Goal: Communication & Community: Answer question/provide support

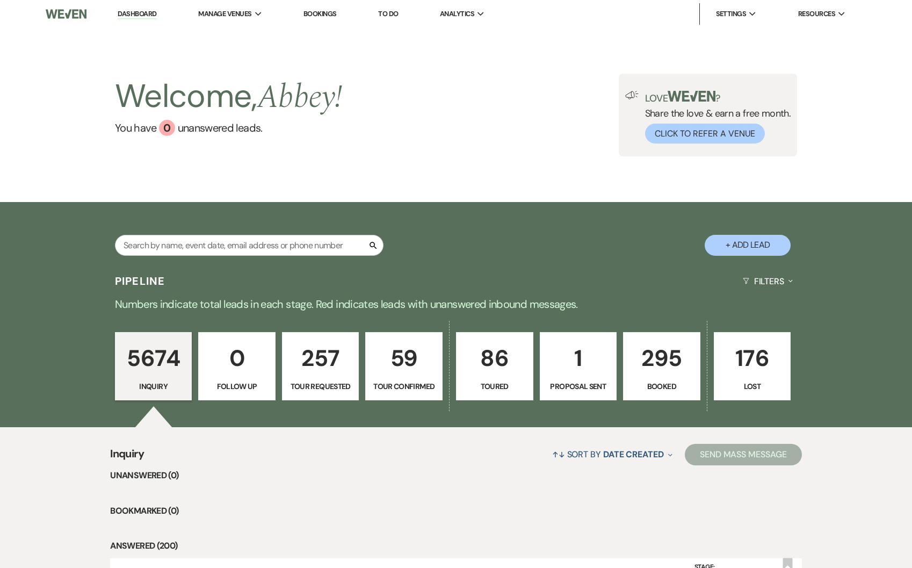
click at [651, 329] on div "5674 Inquiry 0 Follow Up 257 Tour Requested 59 Tour Confirmed 86 Toured 1 Propo…" at bounding box center [456, 373] width 774 height 109
click at [656, 345] on p "295" at bounding box center [661, 358] width 63 height 36
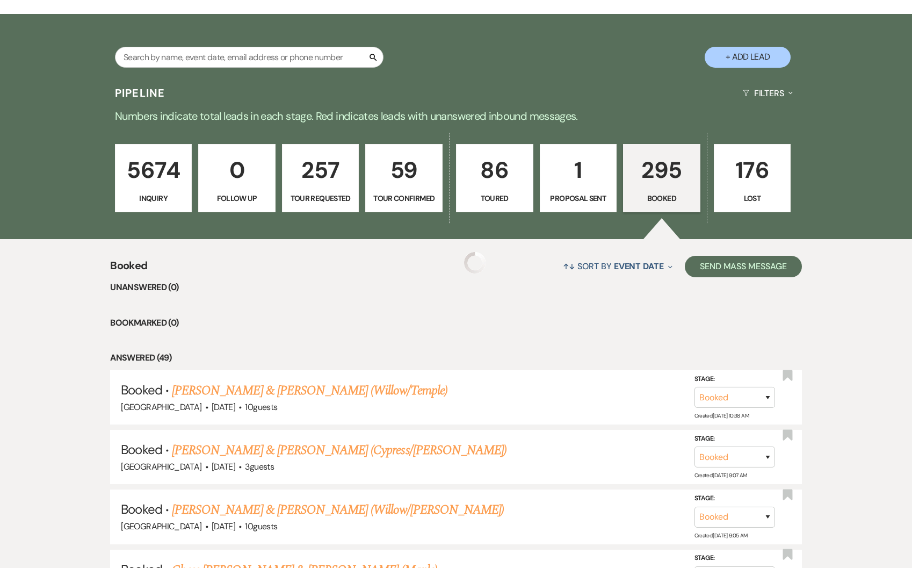
scroll to position [349, 0]
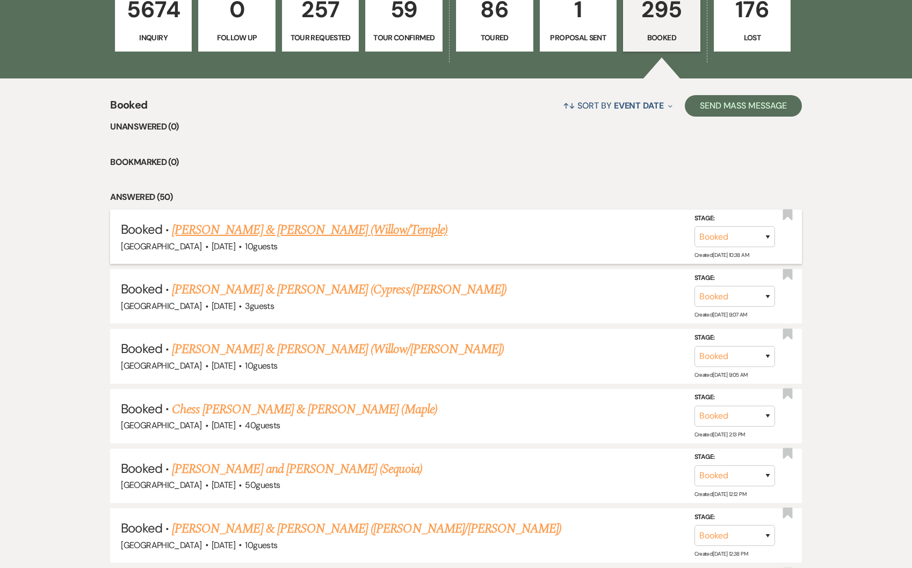
click at [369, 225] on link "[PERSON_NAME] & [PERSON_NAME] (Willow/Temple)" at bounding box center [310, 229] width 276 height 19
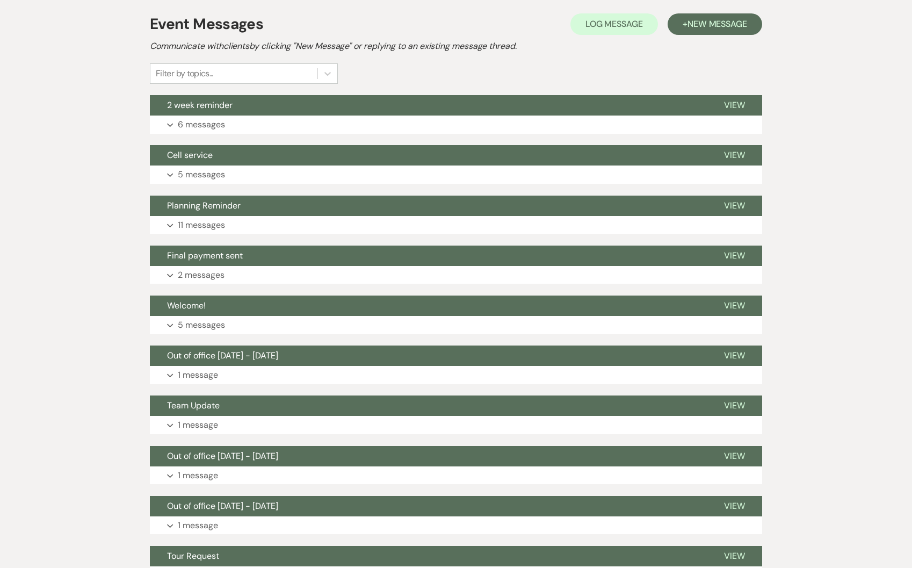
scroll to position [234, 0]
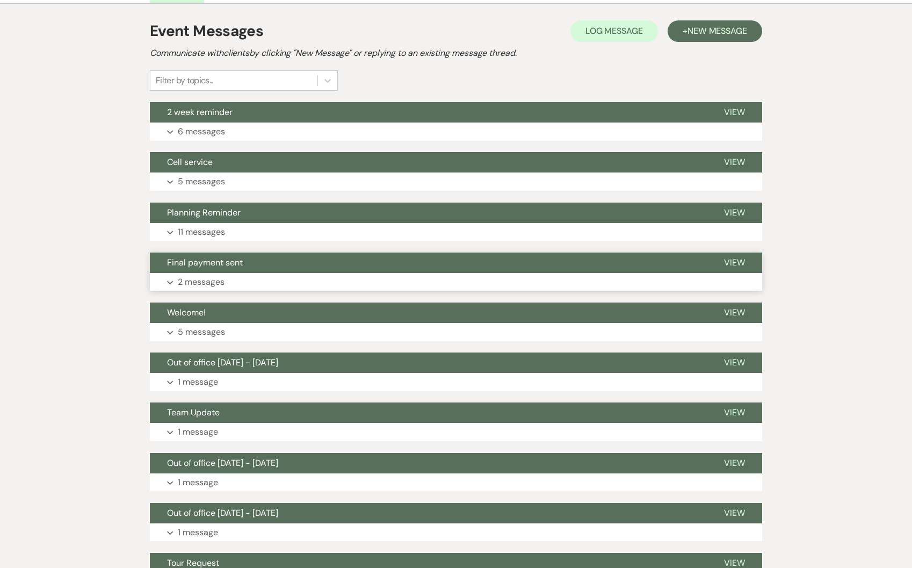
click at [226, 274] on button "Expand 2 messages" at bounding box center [456, 282] width 613 height 18
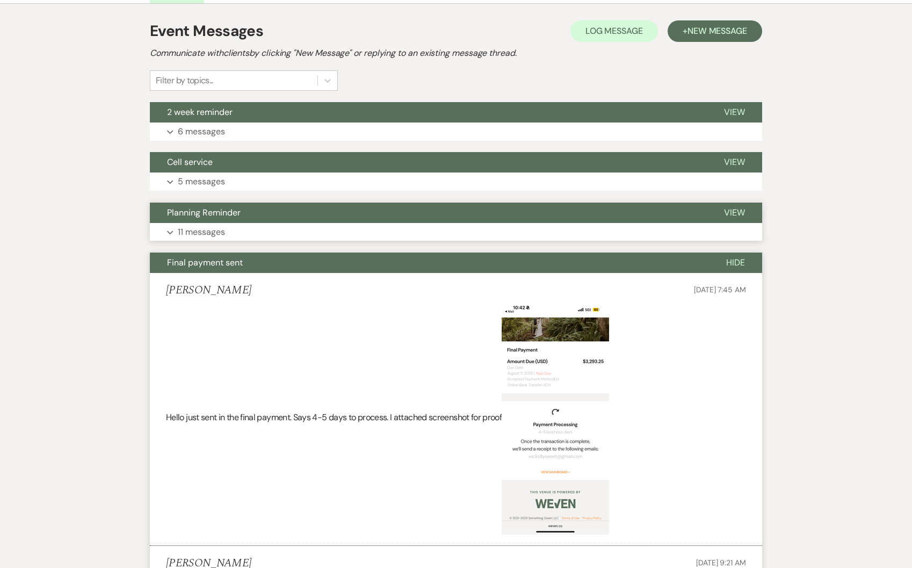
click at [220, 226] on p "11 messages" at bounding box center [201, 232] width 47 height 14
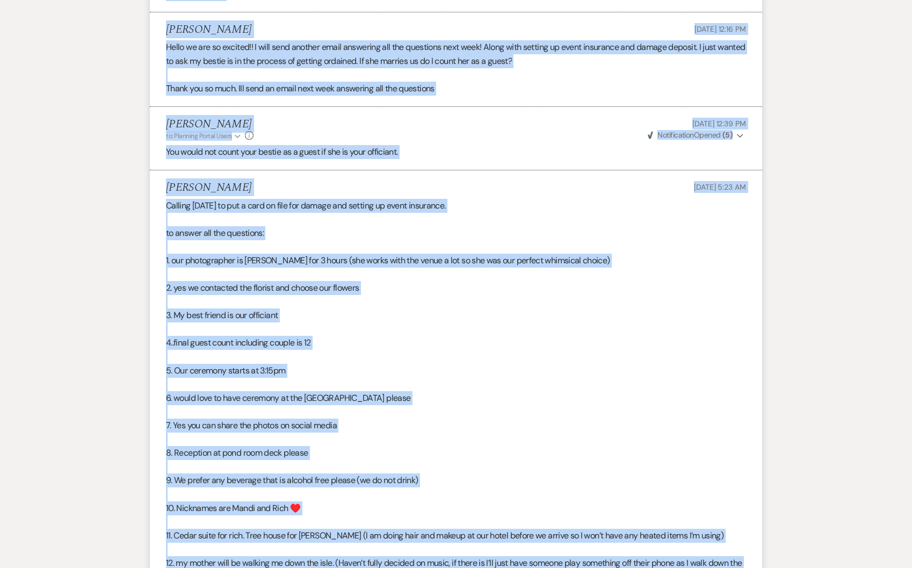
scroll to position [852, 0]
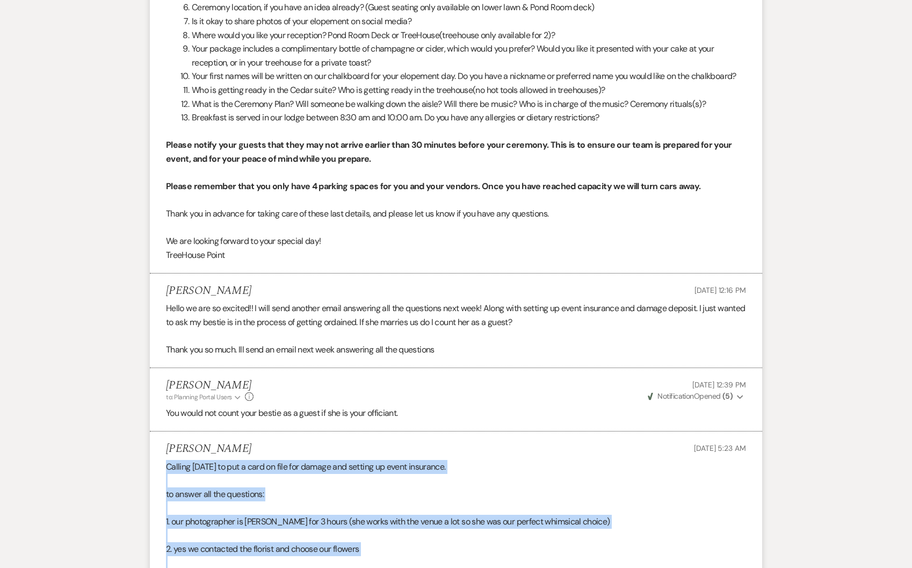
drag, startPoint x: 522, startPoint y: 324, endPoint x: 157, endPoint y: 474, distance: 394.5
copy div "Loremip dolor si ame c adip el sedd eiu tempor inc utlabor et dolor magnaaliq. …"
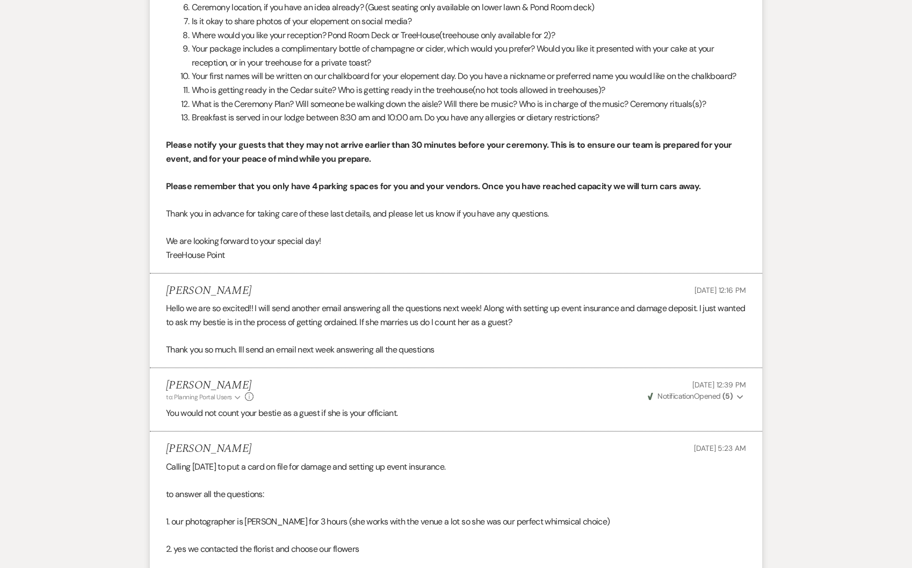
click at [605, 456] on div "[PERSON_NAME] [DATE] 5:23 AM" at bounding box center [456, 448] width 580 height 13
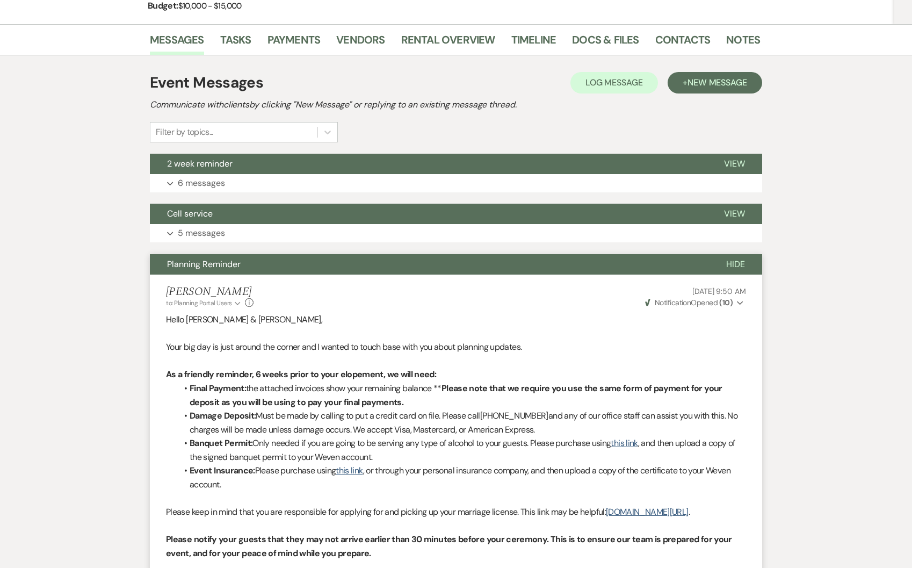
scroll to position [0, 0]
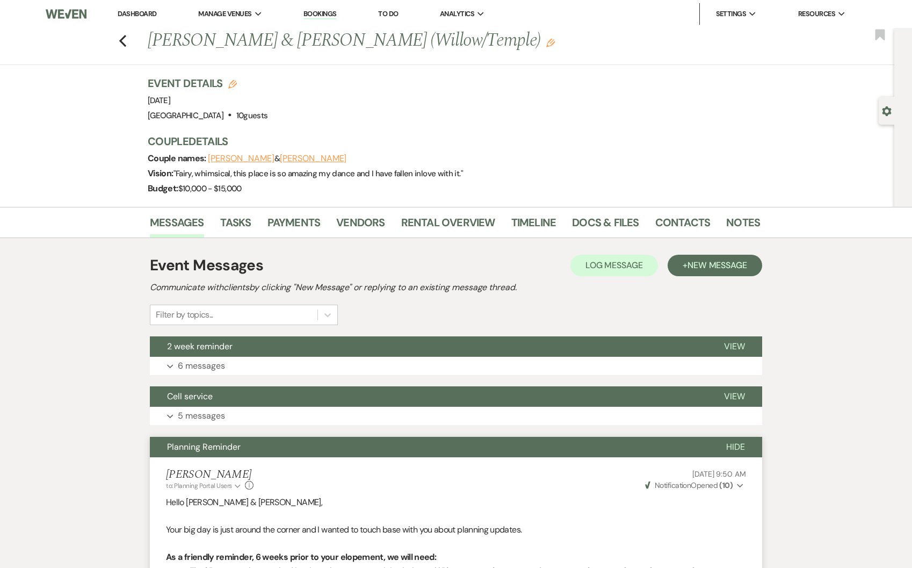
click at [143, 10] on link "Dashboard" at bounding box center [137, 13] width 39 height 9
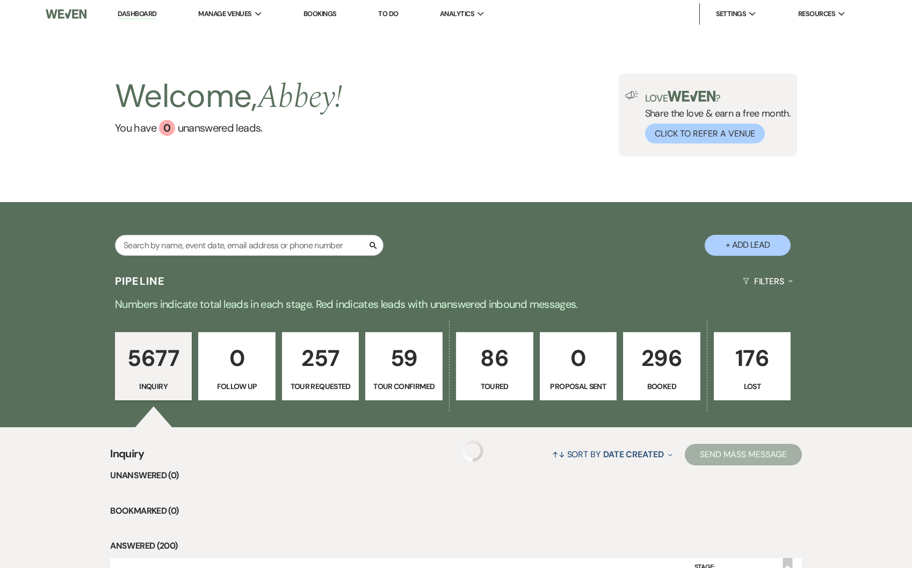
click at [638, 357] on p "296" at bounding box center [661, 358] width 63 height 36
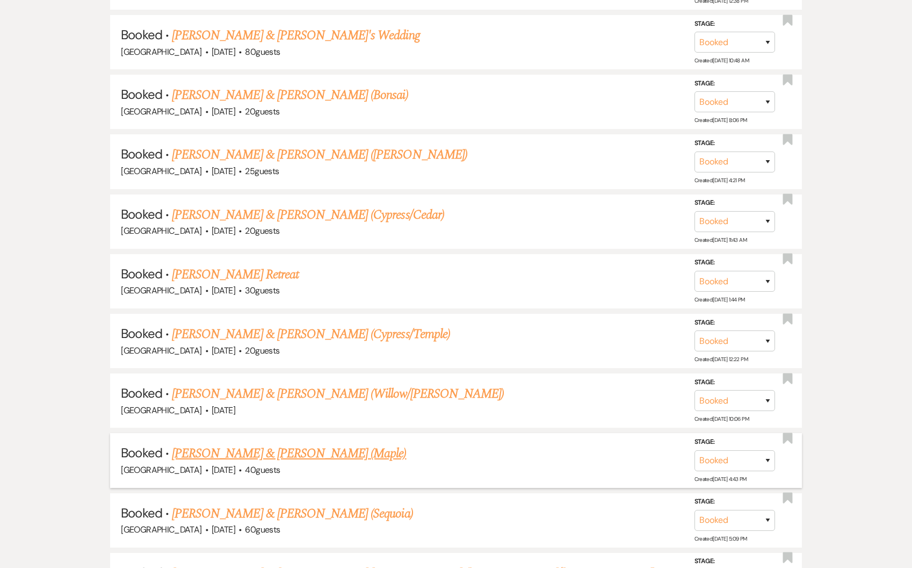
scroll to position [902, 0]
click at [333, 494] on li "Booked · [PERSON_NAME] & [PERSON_NAME] (Sequoia) Treehouse Point · [DATE] · 60 …" at bounding box center [456, 520] width 692 height 54
click at [337, 503] on link "[PERSON_NAME] & [PERSON_NAME] (Sequoia)" at bounding box center [292, 512] width 241 height 19
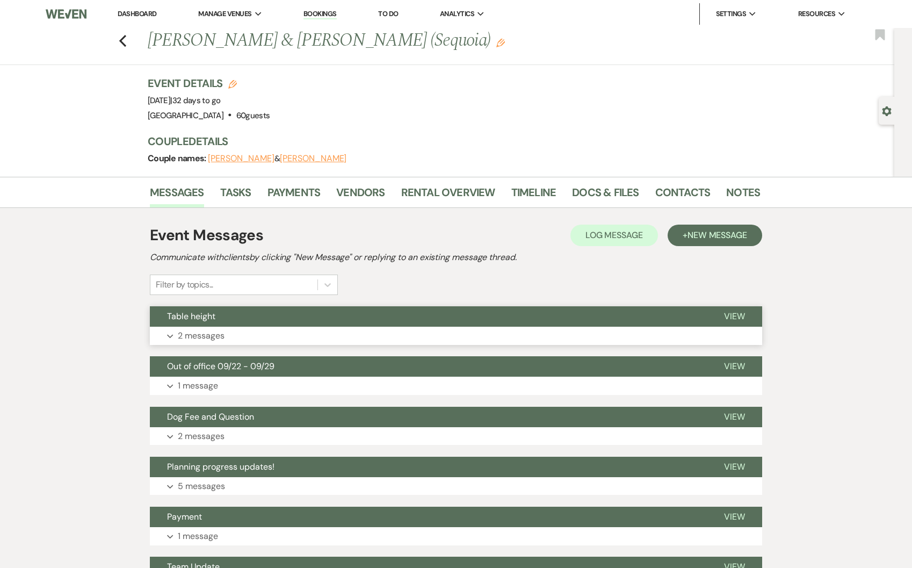
click at [236, 322] on button "Table height" at bounding box center [428, 316] width 557 height 20
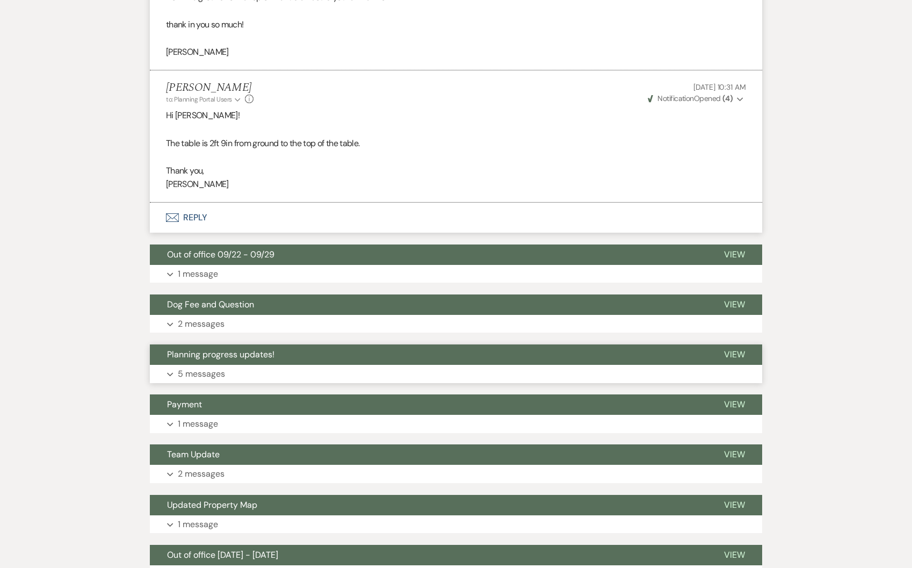
scroll to position [448, 0]
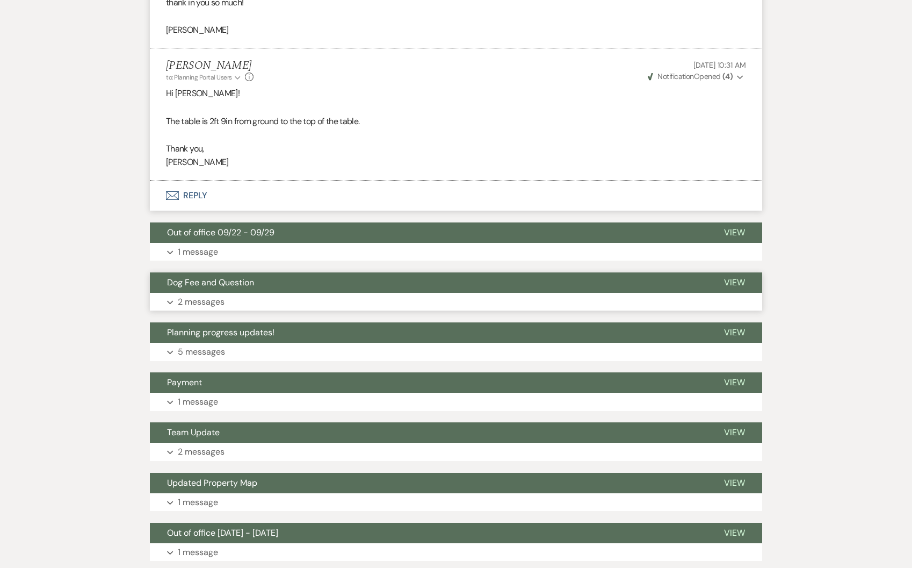
click at [274, 297] on button "Expand 2 messages" at bounding box center [456, 302] width 613 height 18
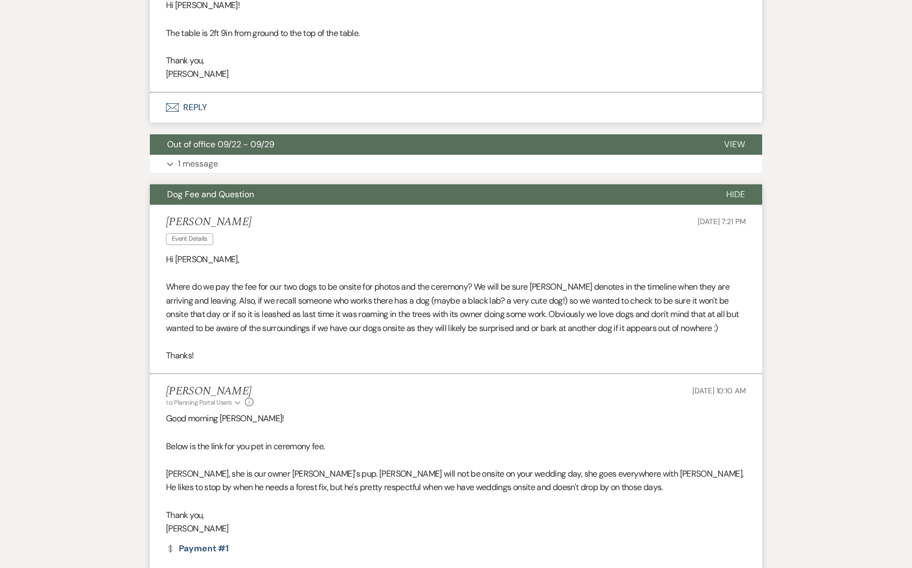
scroll to position [640, 0]
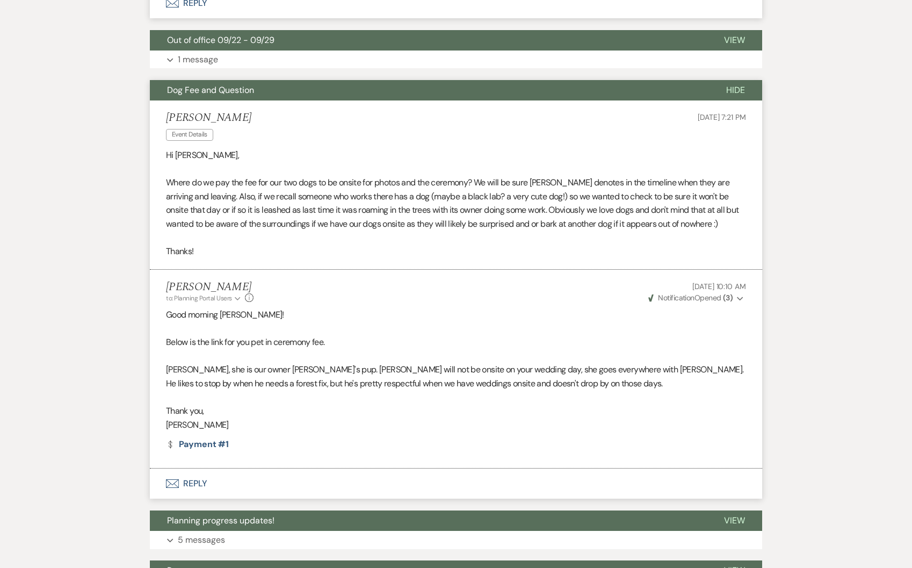
click at [280, 92] on button "Dog Fee and Question" at bounding box center [429, 90] width 559 height 20
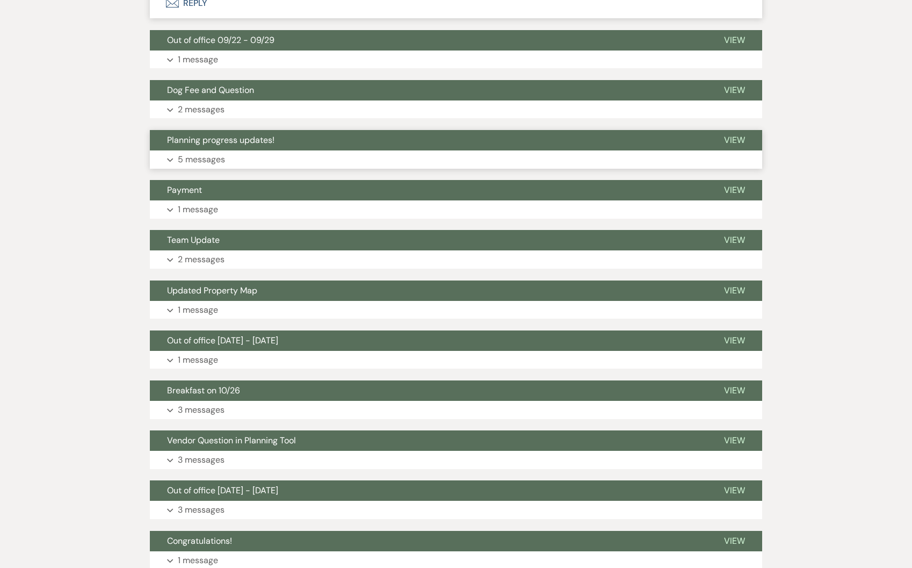
click at [262, 146] on button "Planning progress updates!" at bounding box center [428, 140] width 557 height 20
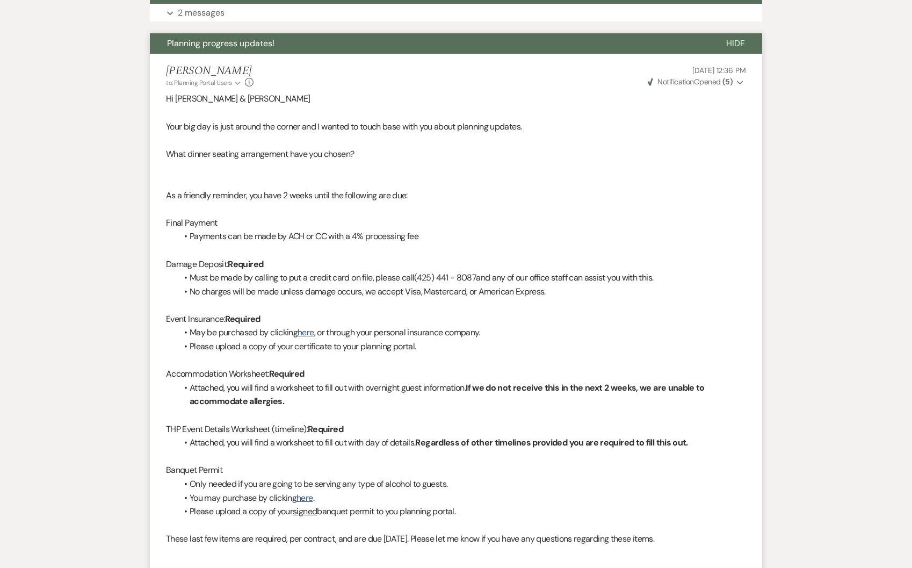
scroll to position [541, 0]
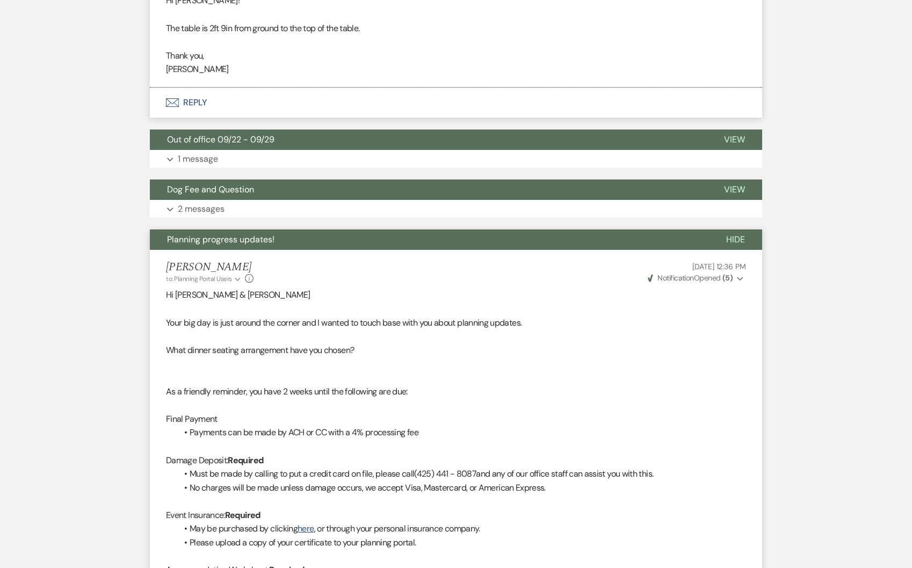
click at [239, 243] on span "Planning progress updates!" at bounding box center [220, 239] width 107 height 11
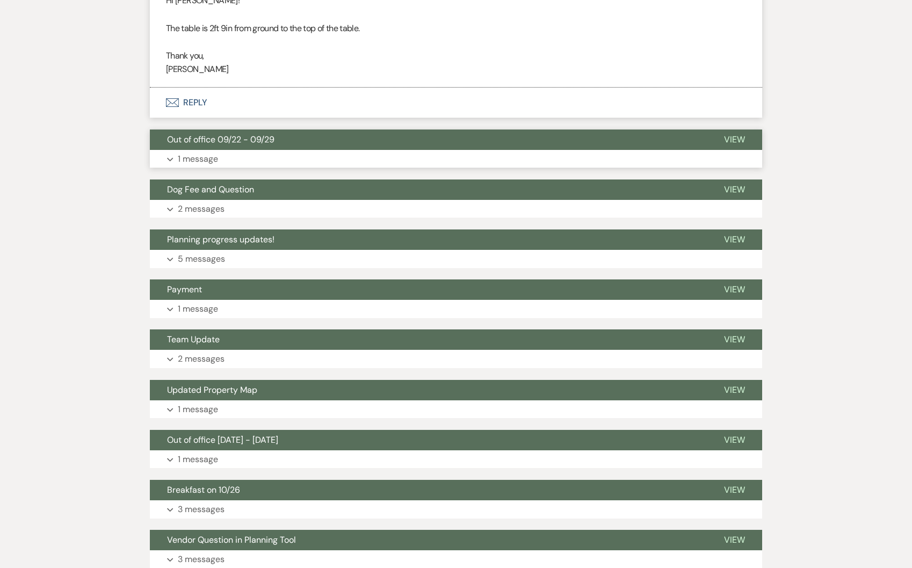
click at [262, 146] on button "Out of office 09/22 - 09/29" at bounding box center [428, 139] width 557 height 20
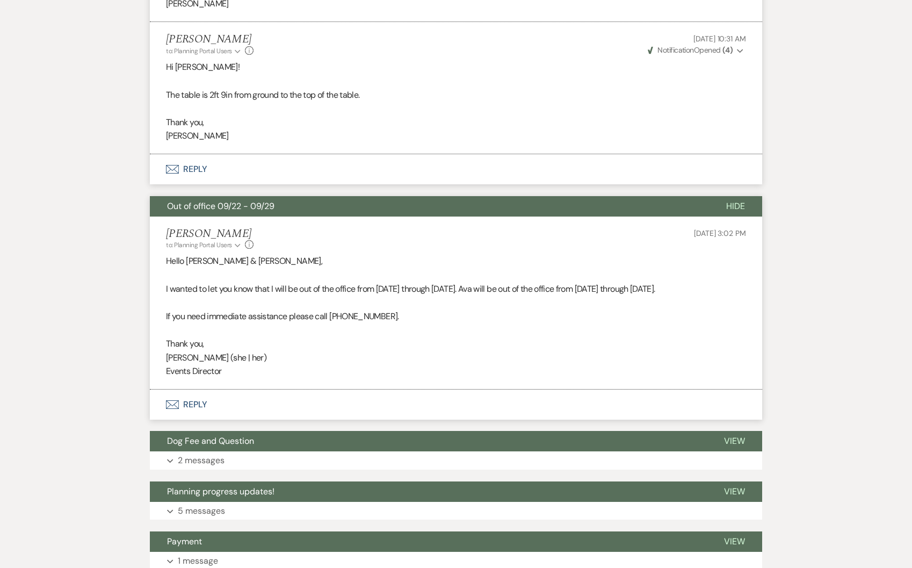
scroll to position [470, 0]
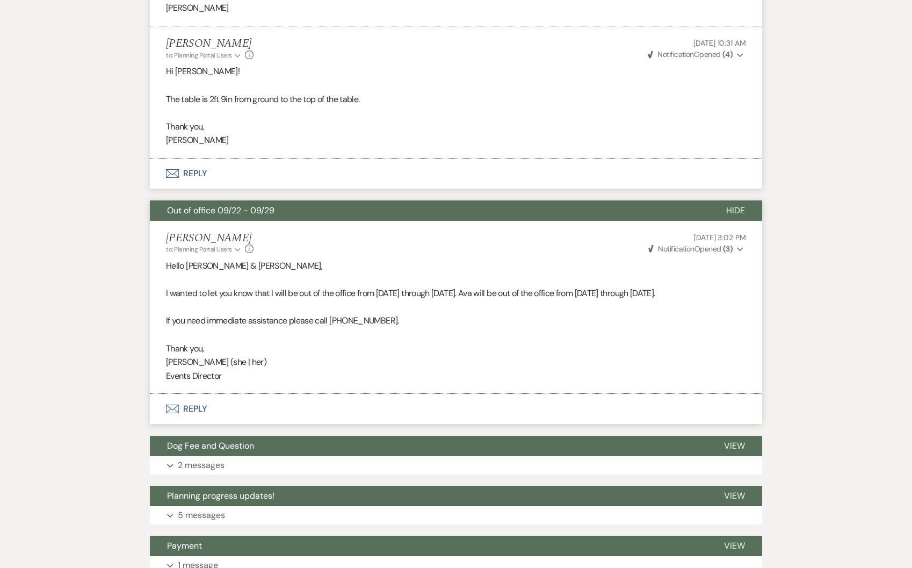
click at [288, 213] on button "Out of office 09/22 - 09/29" at bounding box center [429, 210] width 559 height 20
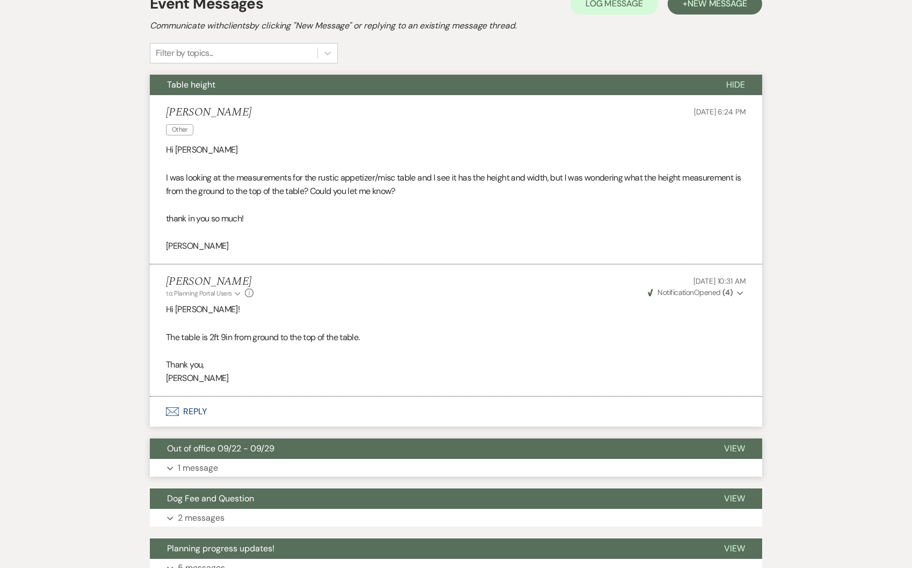
scroll to position [111, 0]
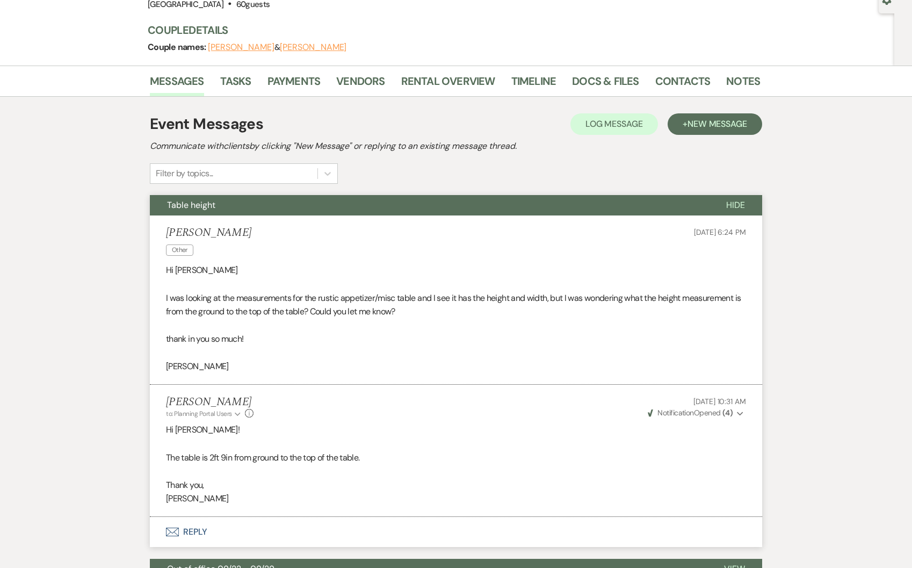
click at [299, 209] on button "Table height" at bounding box center [429, 205] width 559 height 20
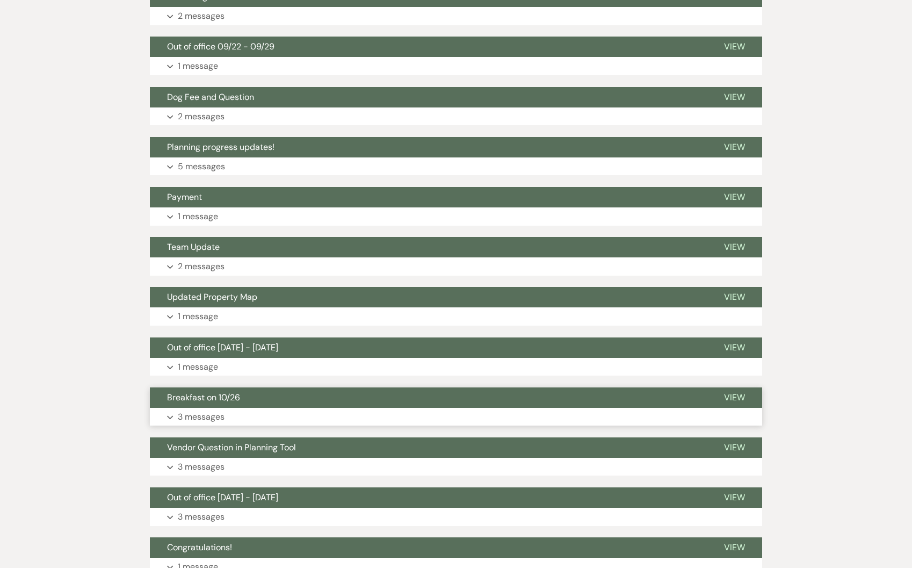
click at [187, 400] on span "Breakfast on 10/26" at bounding box center [203, 397] width 73 height 11
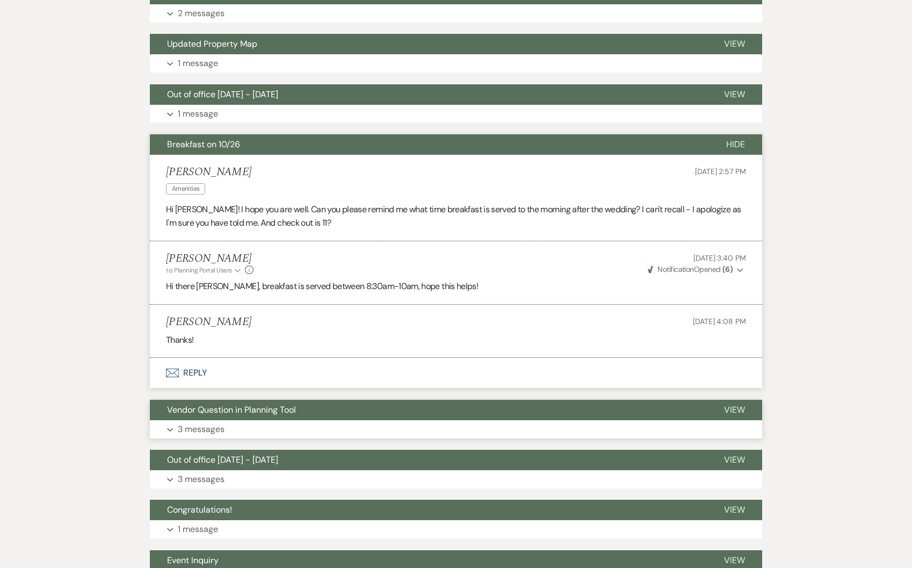
scroll to position [632, 0]
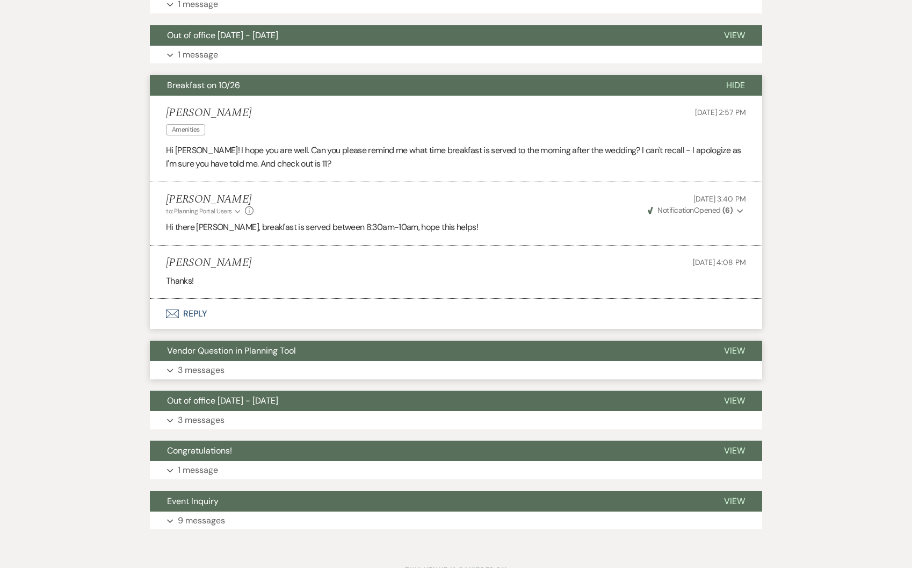
click at [383, 349] on button "Vendor Question in Planning Tool" at bounding box center [428, 351] width 557 height 20
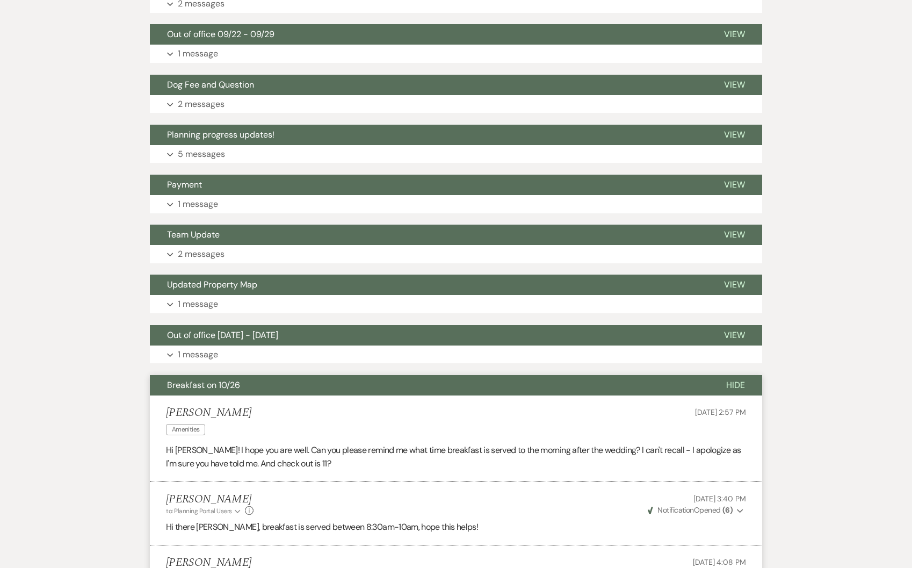
scroll to position [0, 0]
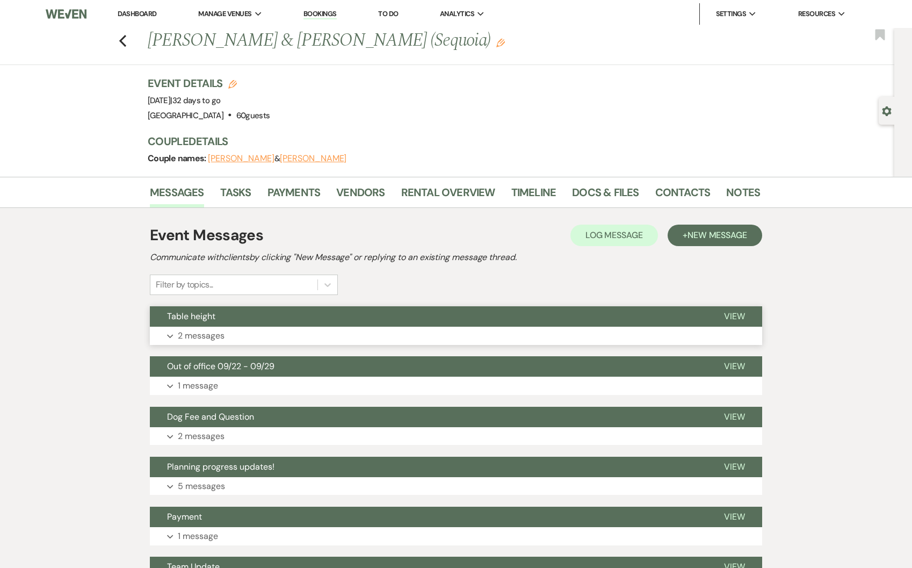
click at [307, 319] on button "Table height" at bounding box center [428, 316] width 557 height 20
